Goal: Navigation & Orientation: Find specific page/section

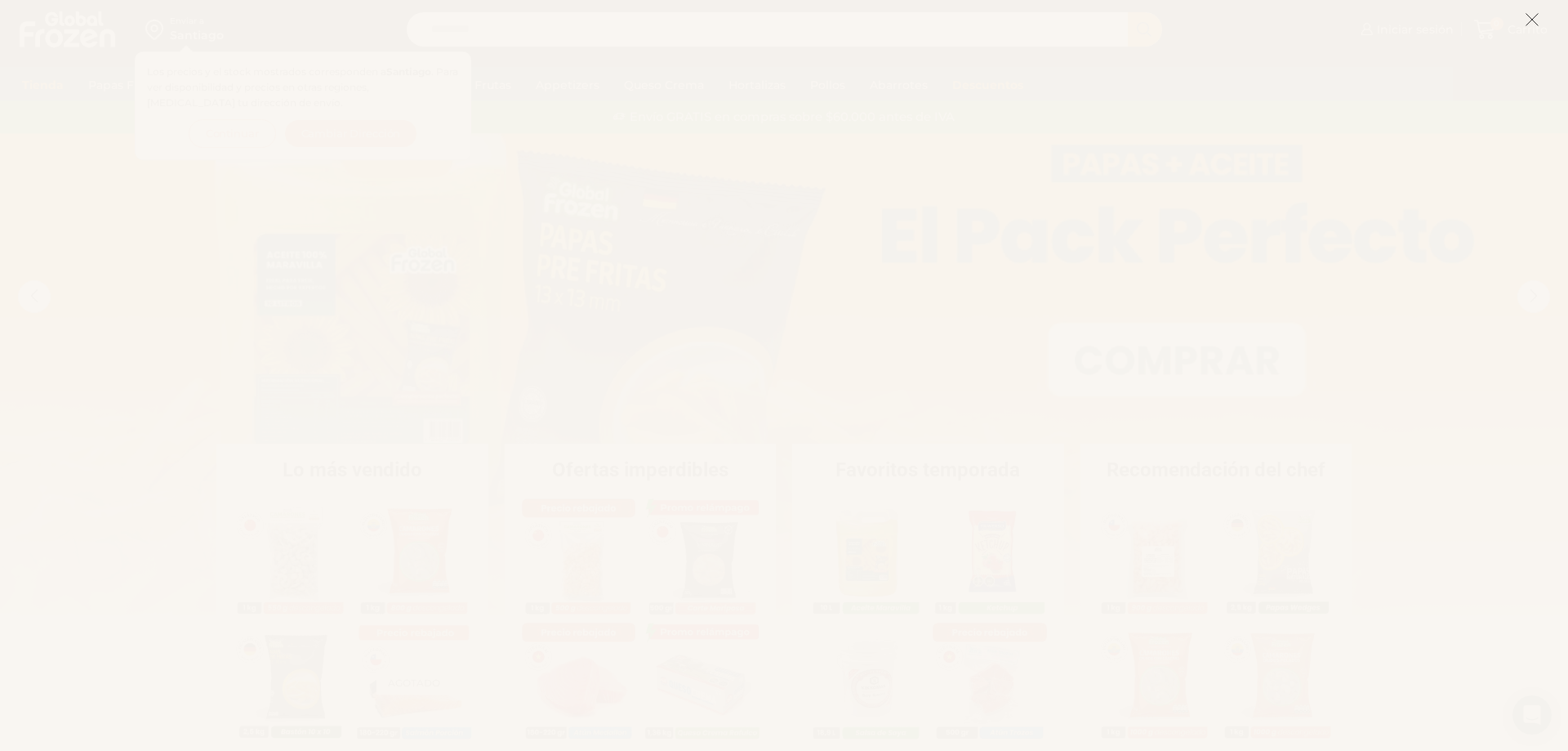
click at [1528, 21] on icon at bounding box center [1532, 20] width 15 height 15
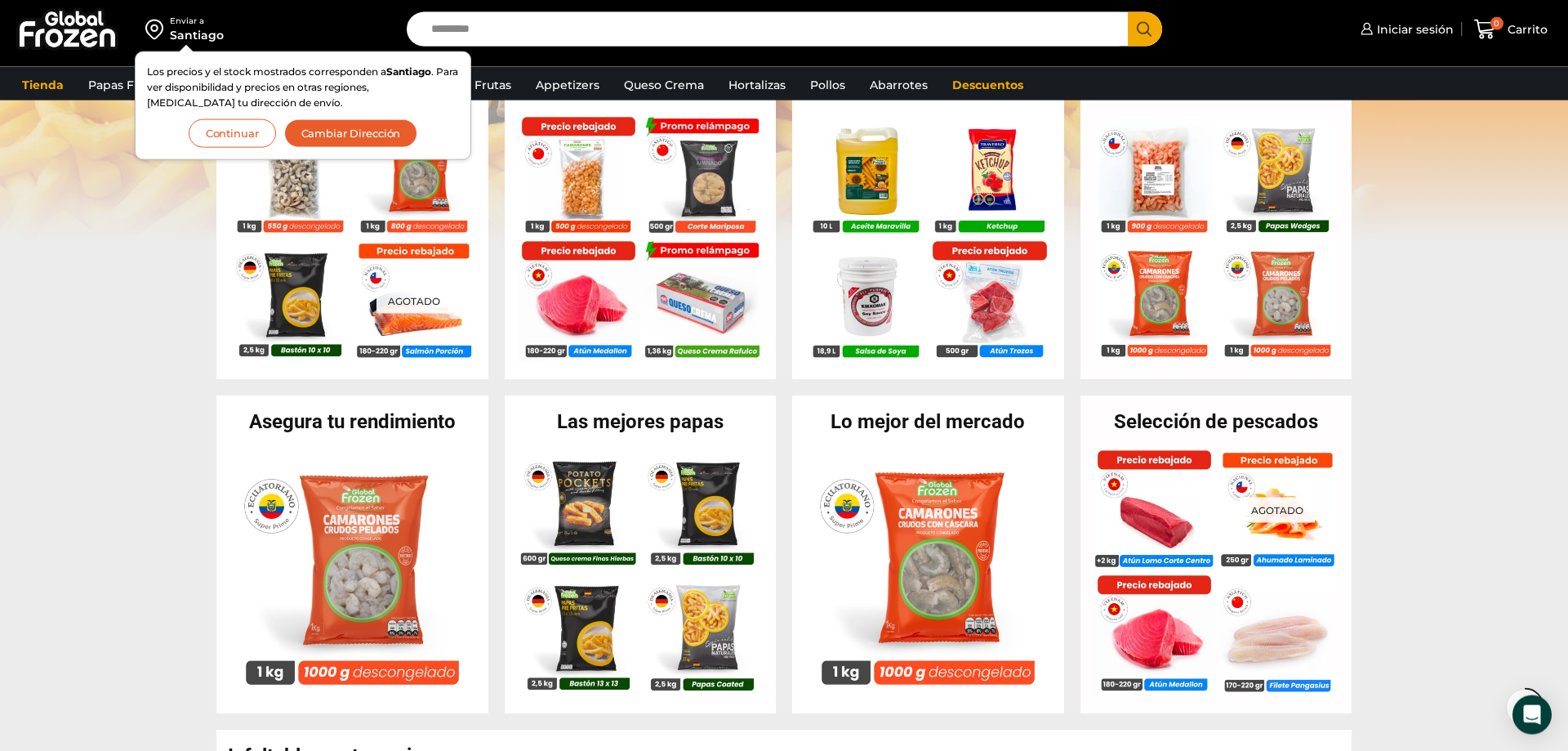
scroll to position [500, 0]
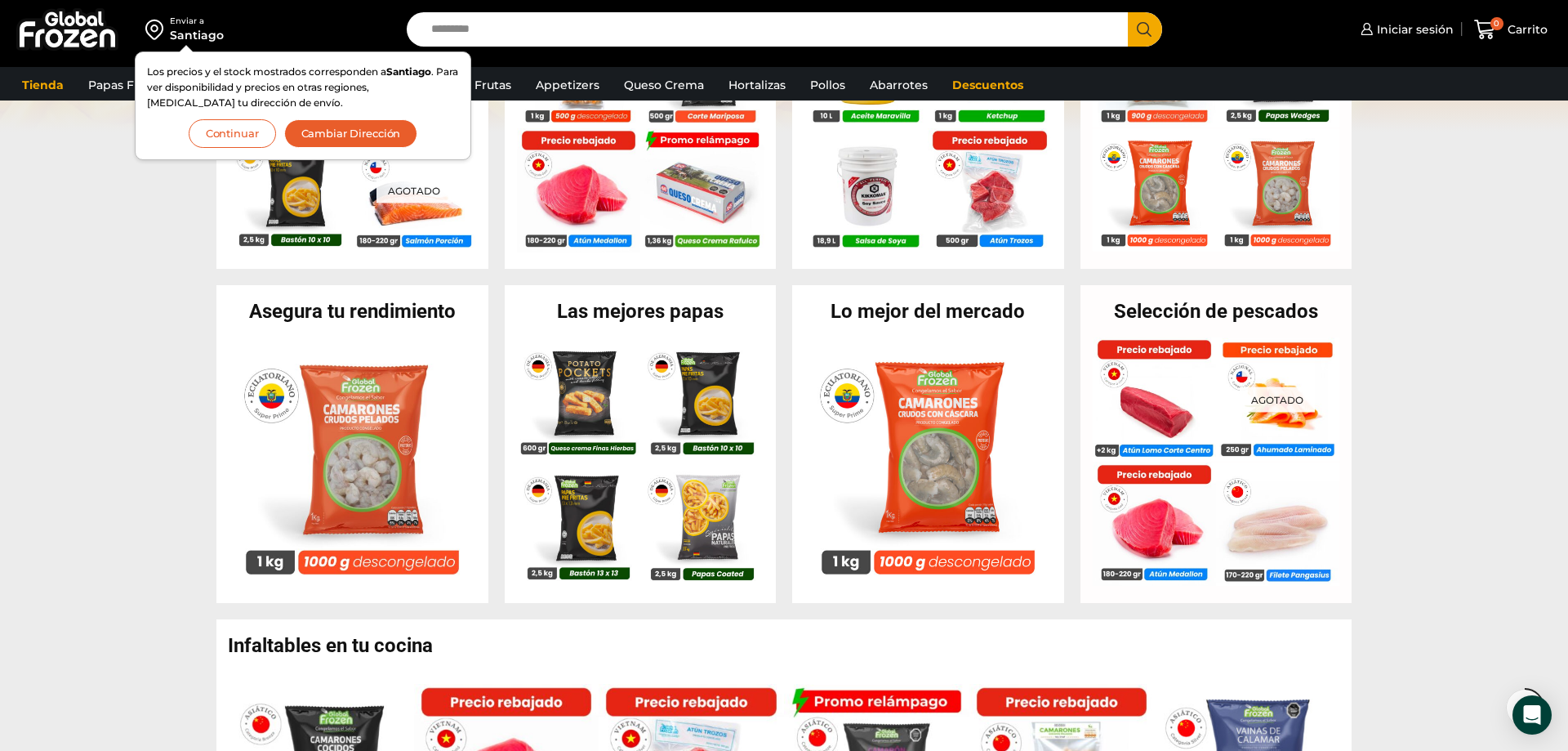
click at [653, 309] on h2 "Las mejores papas" at bounding box center [640, 311] width 272 height 20
click at [569, 326] on div "Las mejores papas En stock Potato Pocket rellenos con Queso Crema y Finas Hierb…" at bounding box center [640, 444] width 272 height 318
click at [584, 306] on h2 "Las mejores papas" at bounding box center [640, 311] width 272 height 20
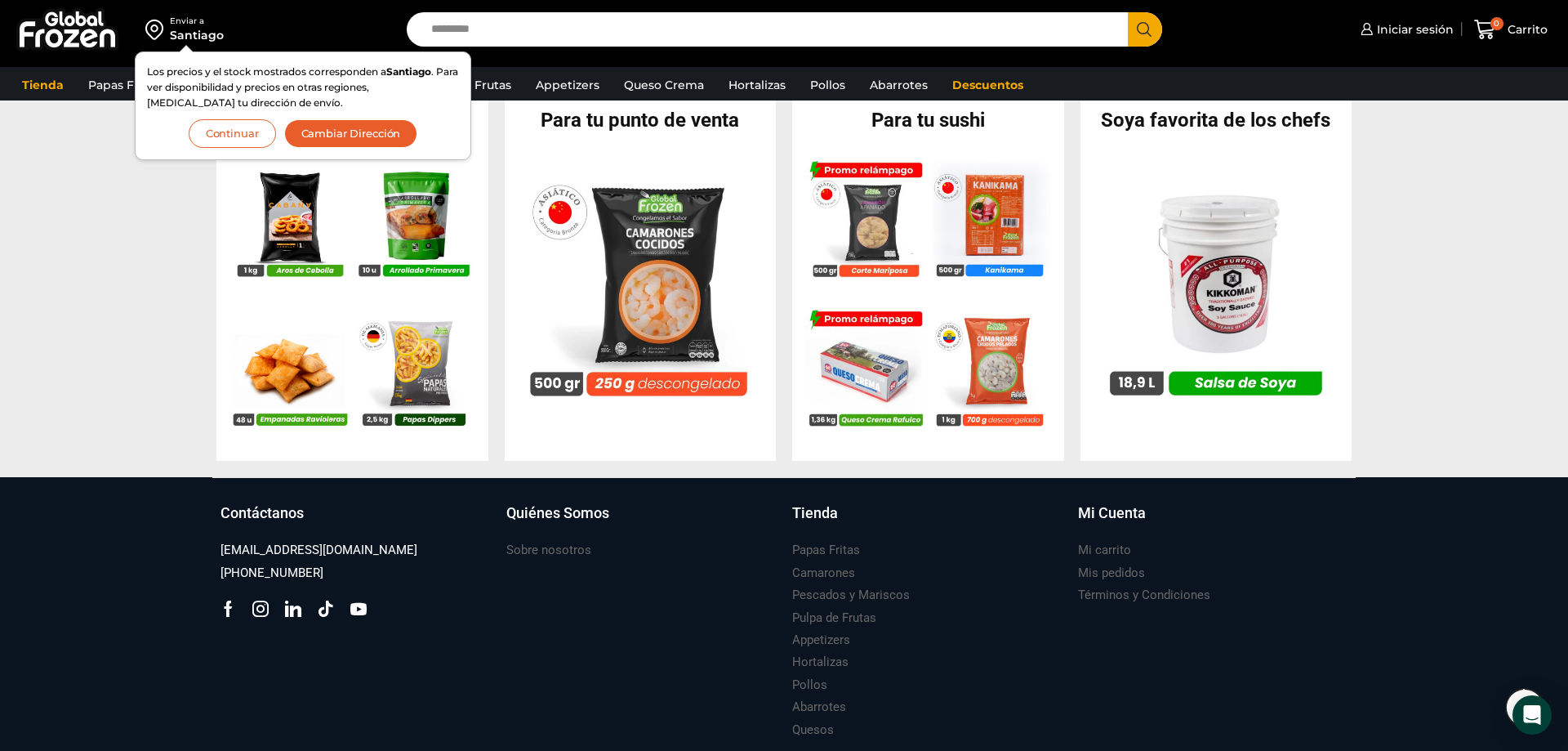
scroll to position [1654, 0]
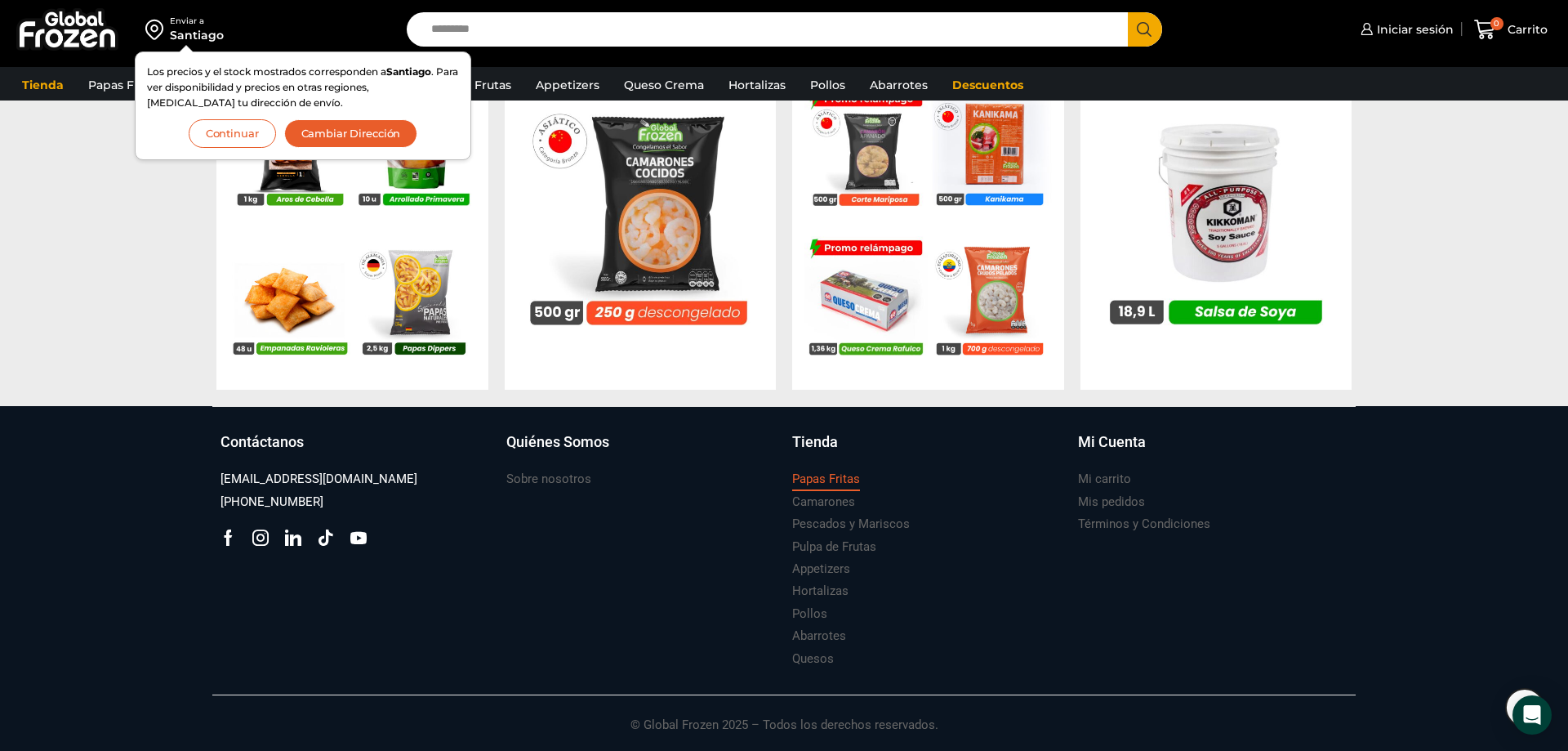
click at [812, 473] on h3 "Papas Fritas" at bounding box center [826, 478] width 67 height 17
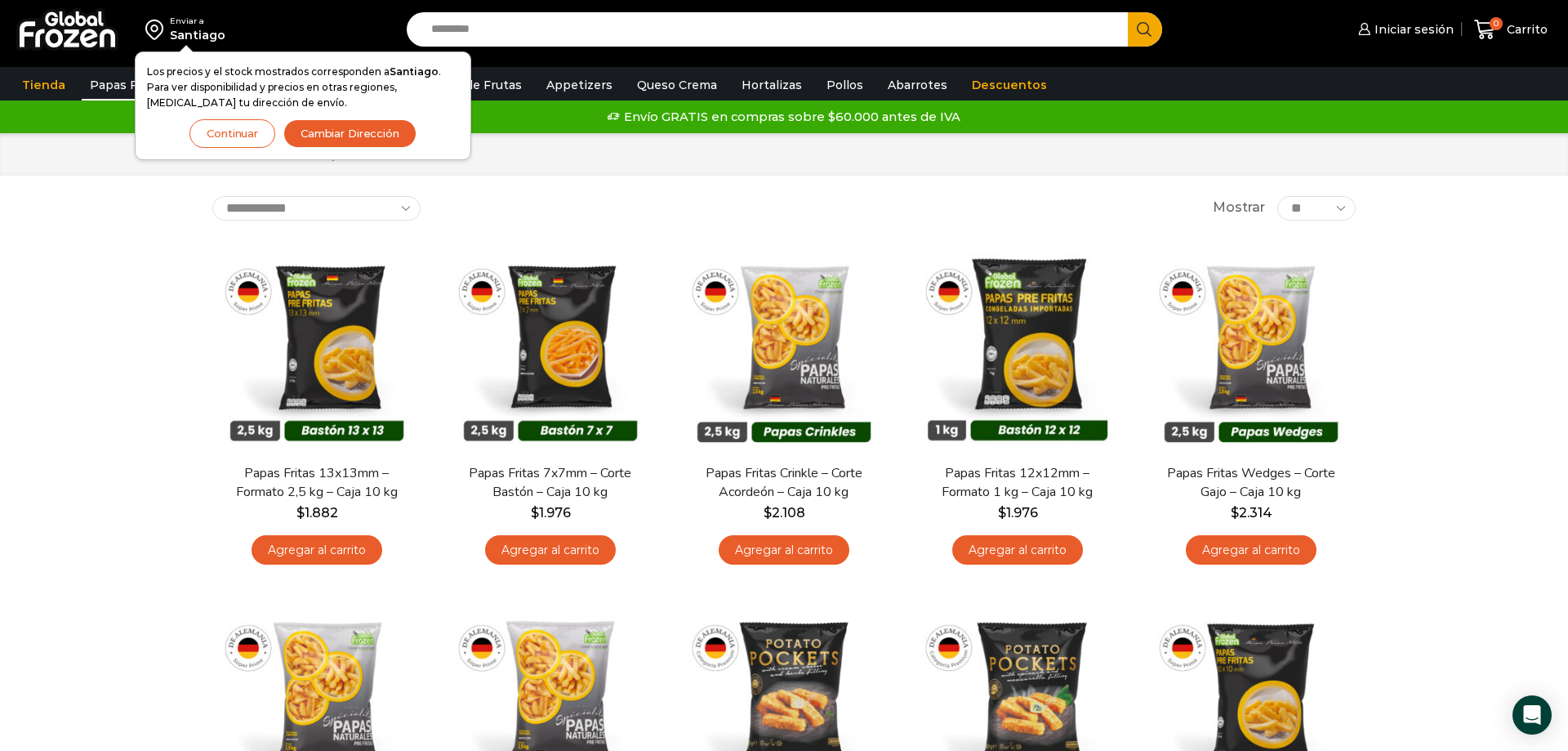
click at [54, 38] on img at bounding box center [67, 30] width 102 height 43
